Goal: Find contact information: Find contact information

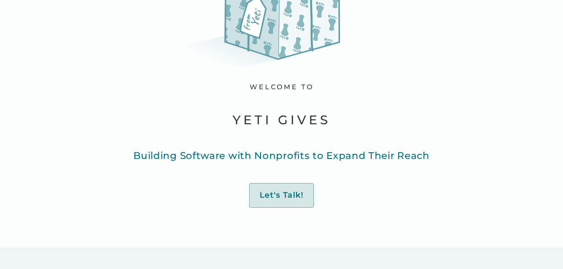
scroll to position [106, 0]
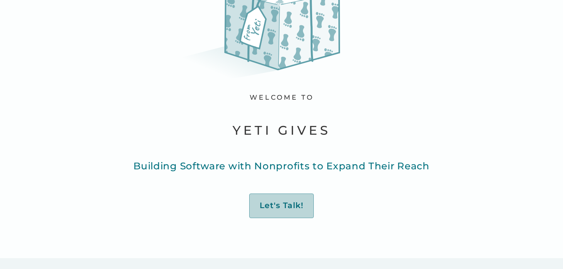
click at [285, 200] on link "Let's Talk!" at bounding box center [281, 205] width 65 height 25
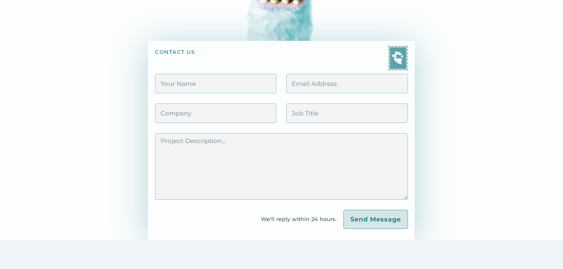
scroll to position [123, 0]
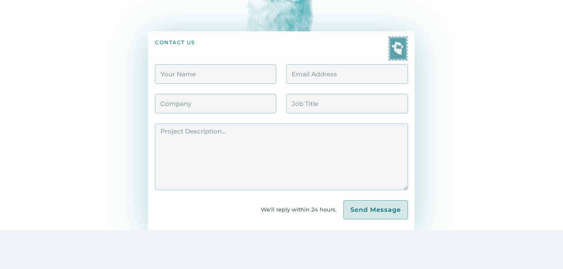
click at [443, 109] on div "contact us We'll reply within 24 hours. Send Message Thank you! Your submission…" at bounding box center [281, 65] width 507 height 331
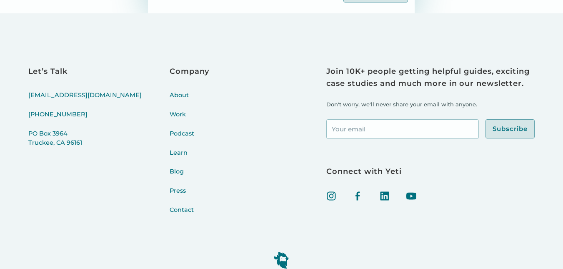
scroll to position [358, 0]
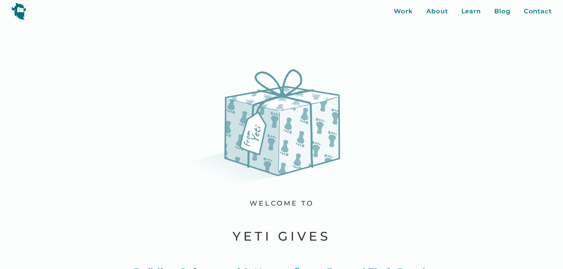
scroll to position [106, 0]
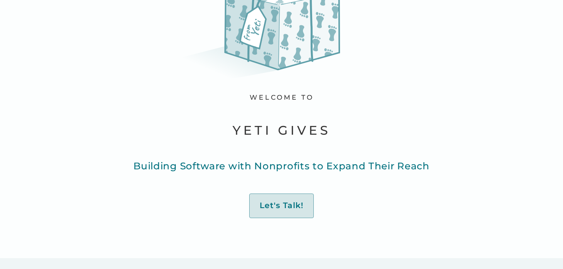
click at [467, 121] on div "welcome to yeti gives Building Software with Nonprofits to Expand Their Reach L…" at bounding box center [281, 80] width 563 height 275
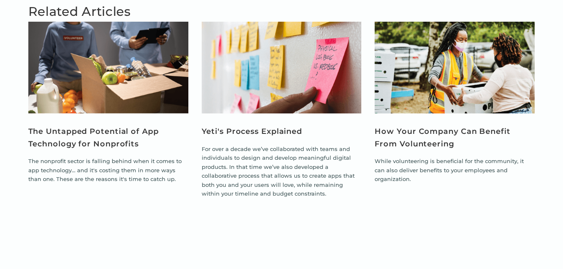
scroll to position [1830, 0]
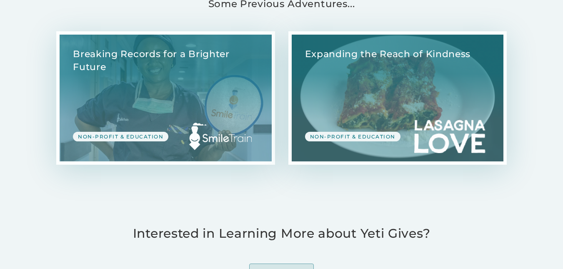
scroll to position [0, 0]
